Goal: Task Accomplishment & Management: Use online tool/utility

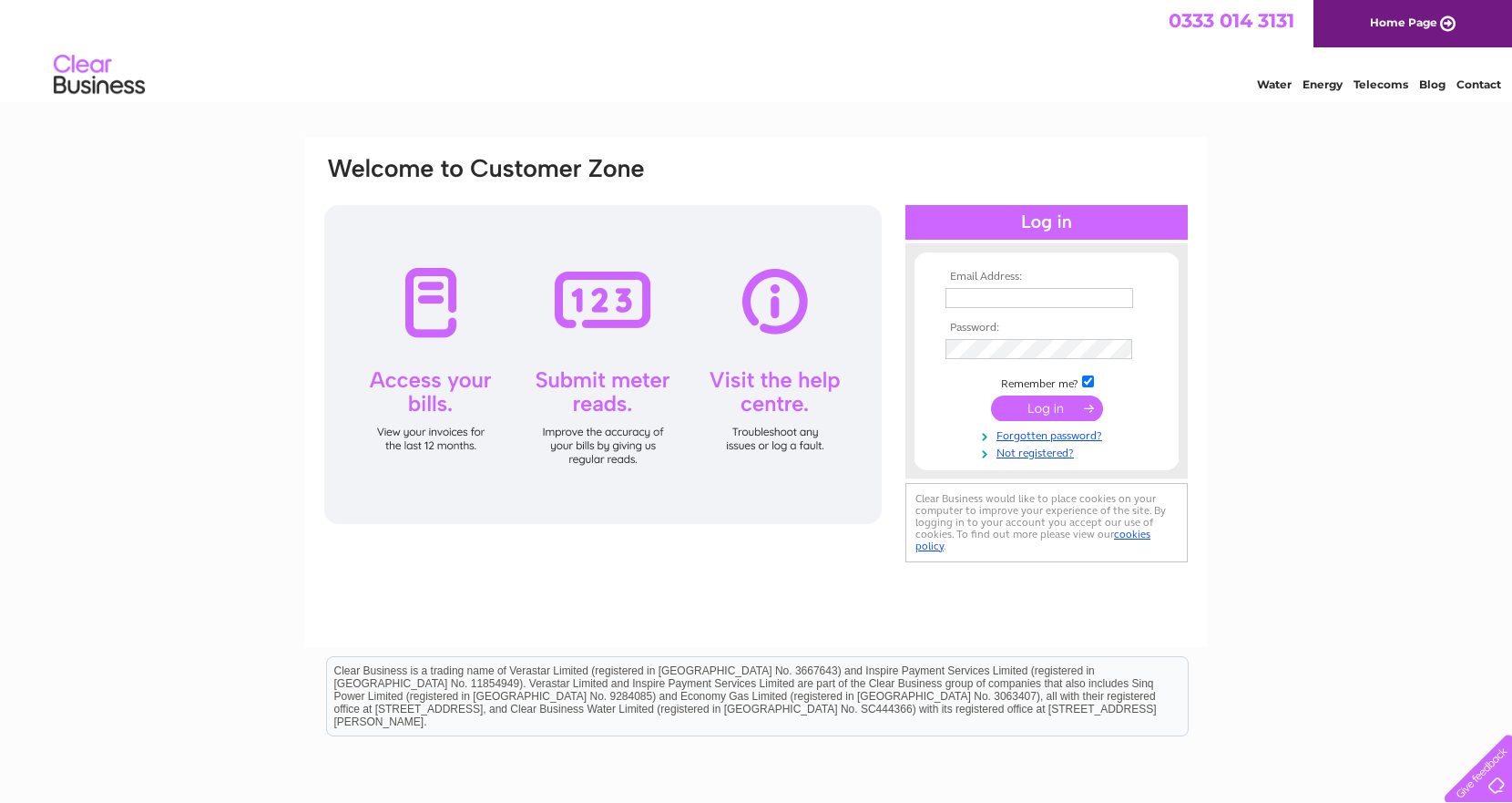
type input "stephen.tsang@mail.com"
click at [1041, 403] on input "submit" at bounding box center [1047, 408] width 112 height 25
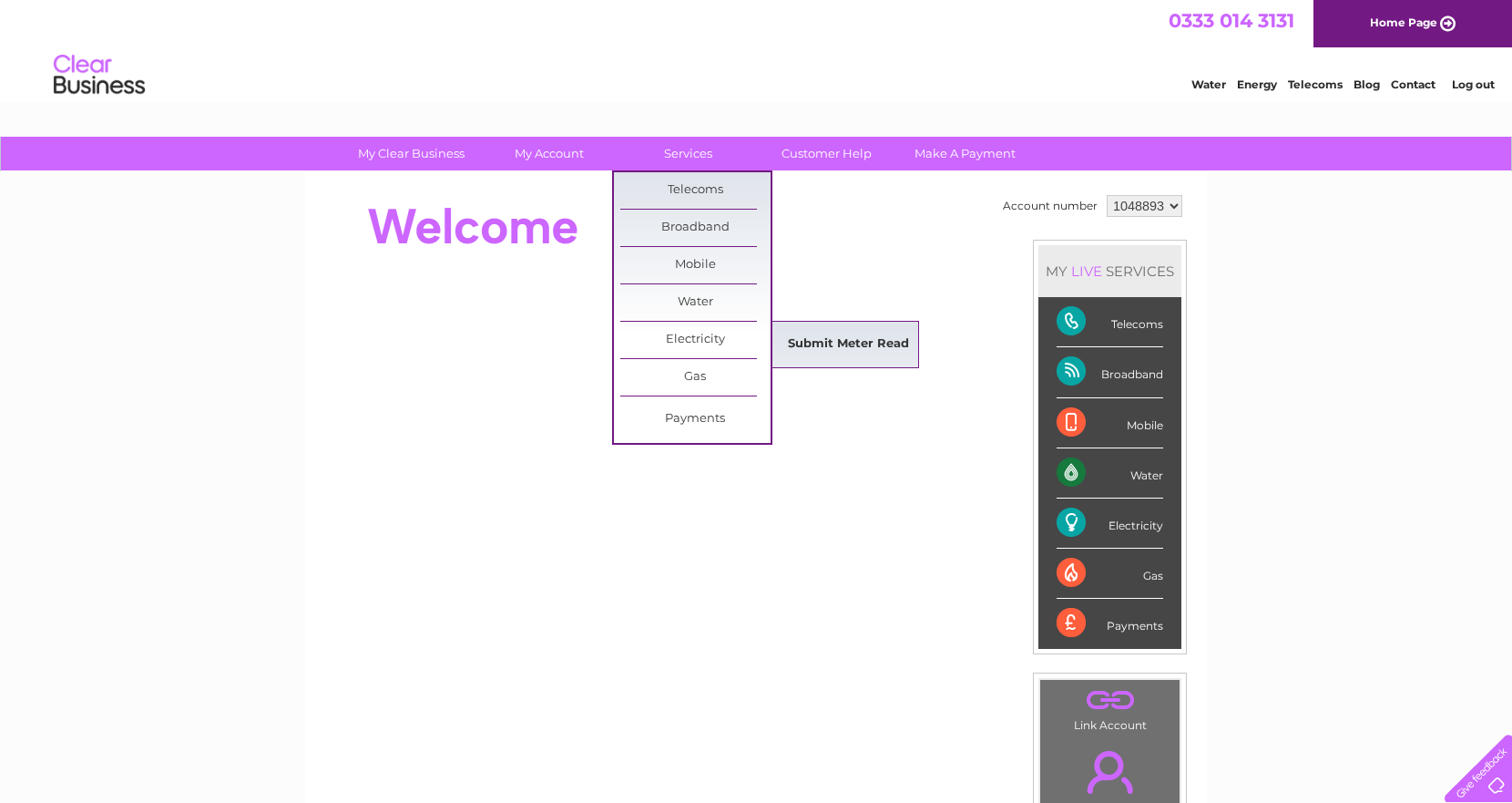
click at [878, 341] on link "Submit Meter Read" at bounding box center [848, 344] width 151 height 37
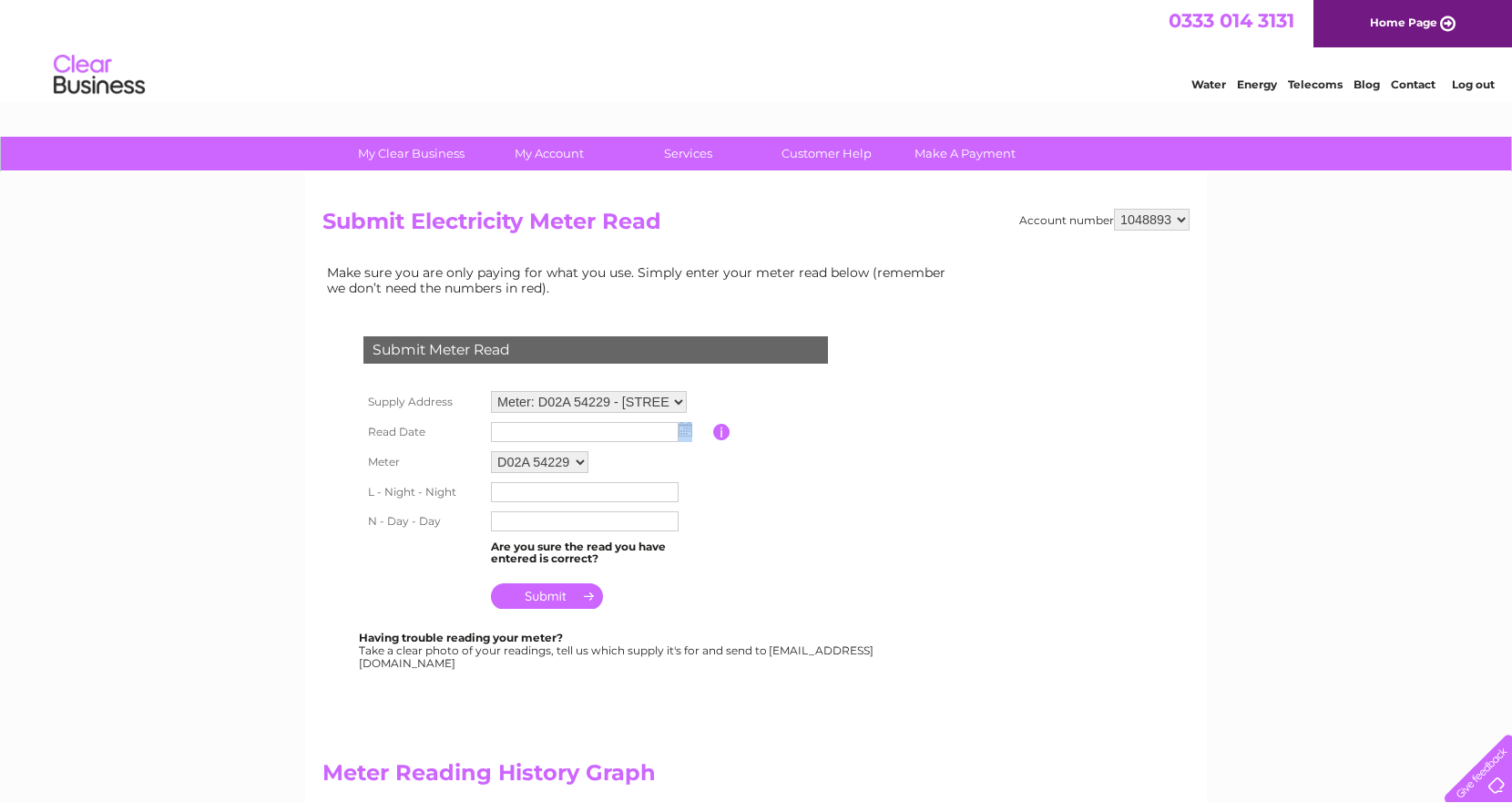
click at [694, 419] on td at bounding box center [599, 432] width 227 height 29
drag, startPoint x: 694, startPoint y: 419, endPoint x: 684, endPoint y: 434, distance: 18.0
click at [684, 434] on img at bounding box center [685, 428] width 14 height 14
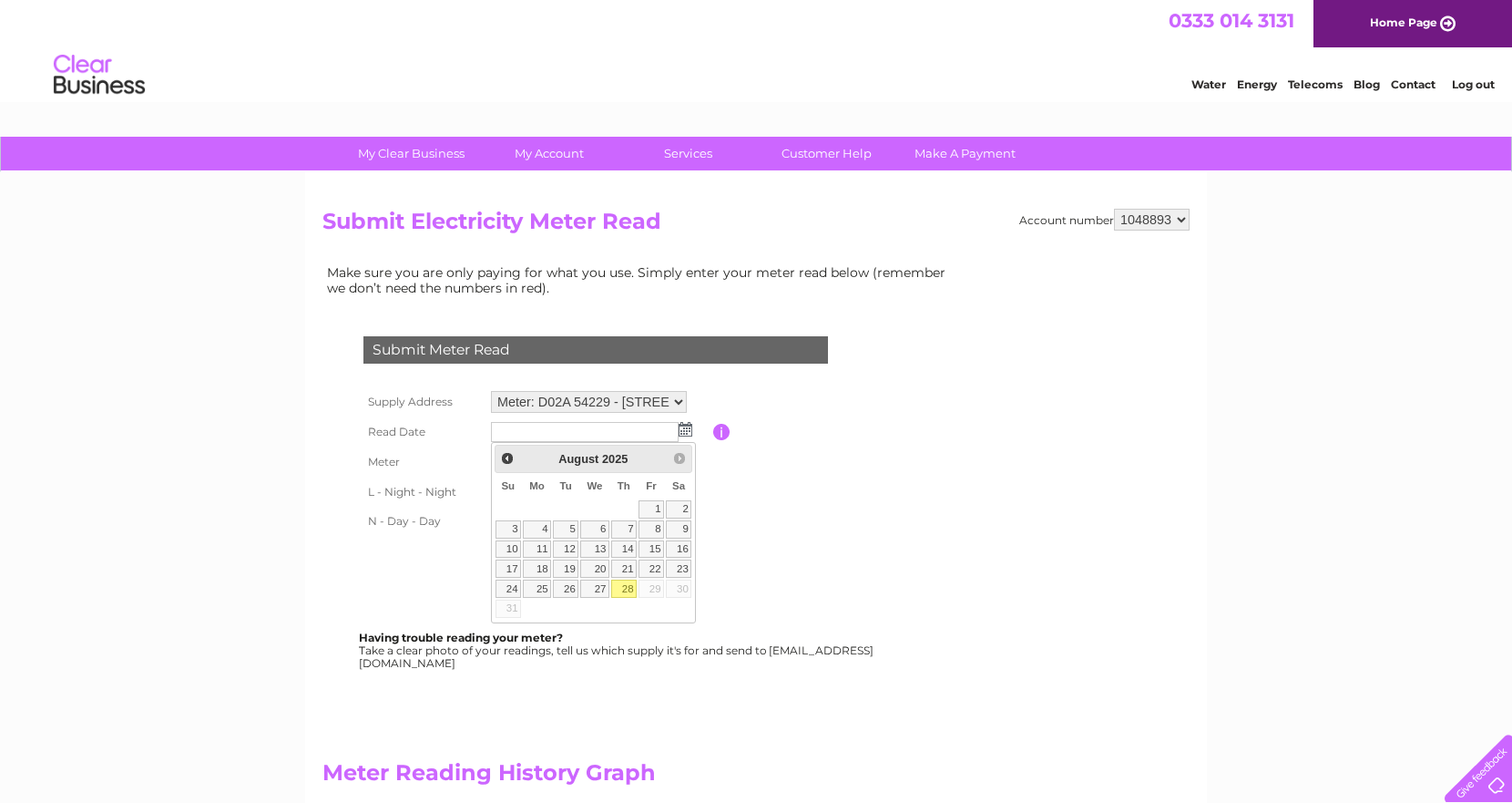
click at [623, 586] on link "28" at bounding box center [624, 588] width 25 height 18
type input "[DATE]"
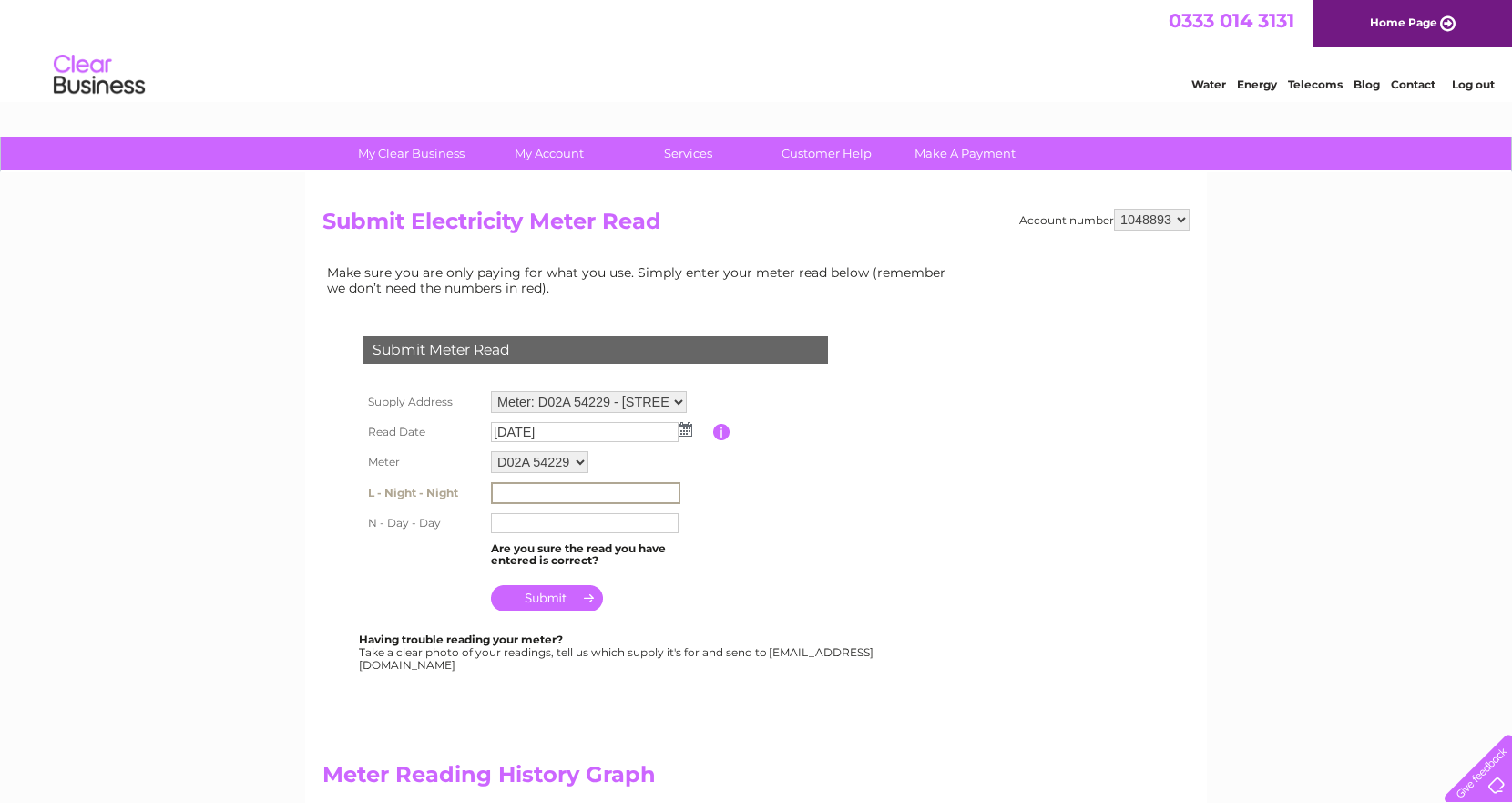
click at [561, 490] on input "text" at bounding box center [585, 493] width 189 height 22
type input "7"
type input "11404"
click at [561, 524] on input "text" at bounding box center [585, 522] width 189 height 22
type input "36303"
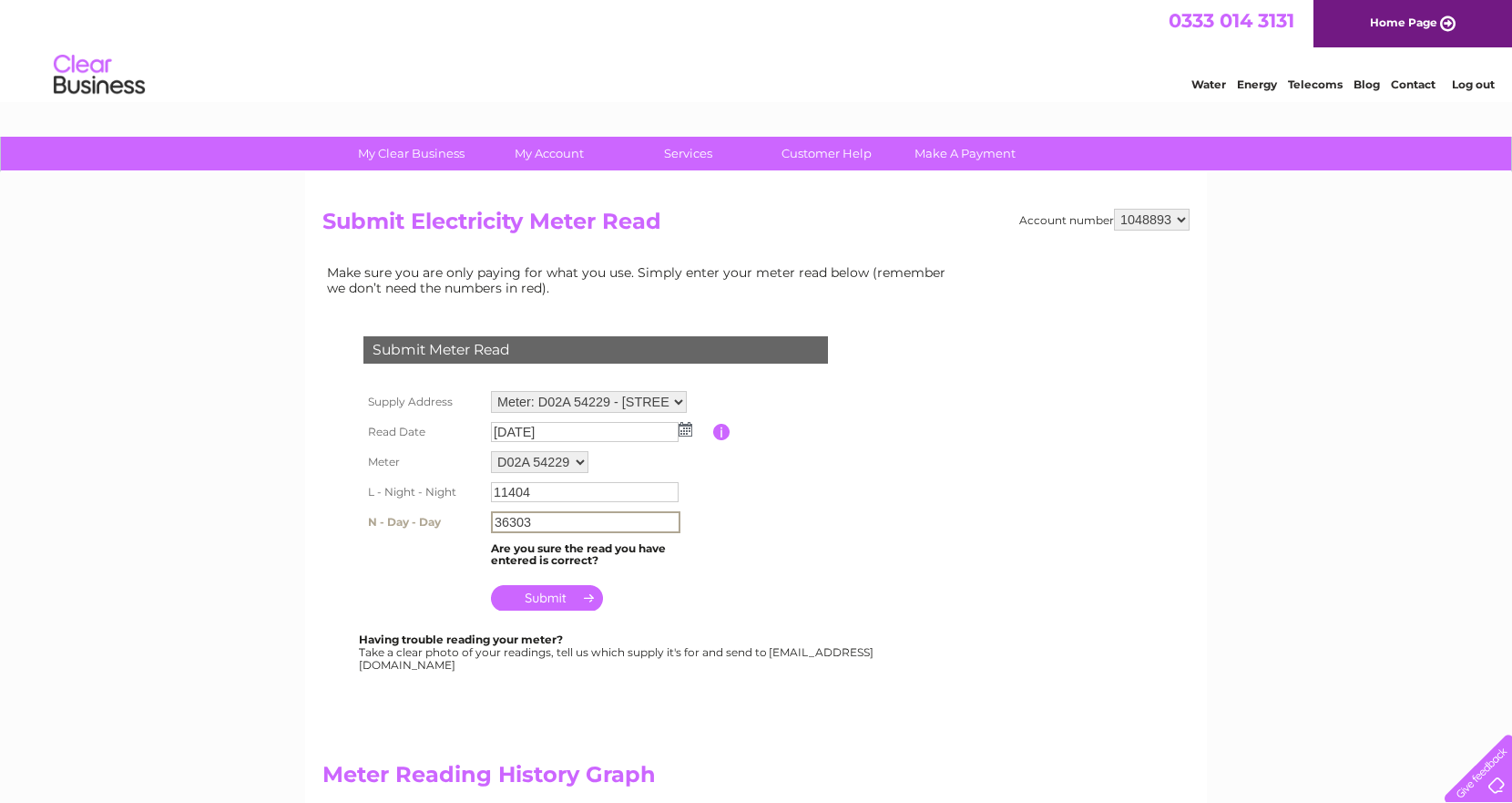
click at [552, 592] on input "submit" at bounding box center [547, 597] width 112 height 25
